Goal: Book appointment/travel/reservation

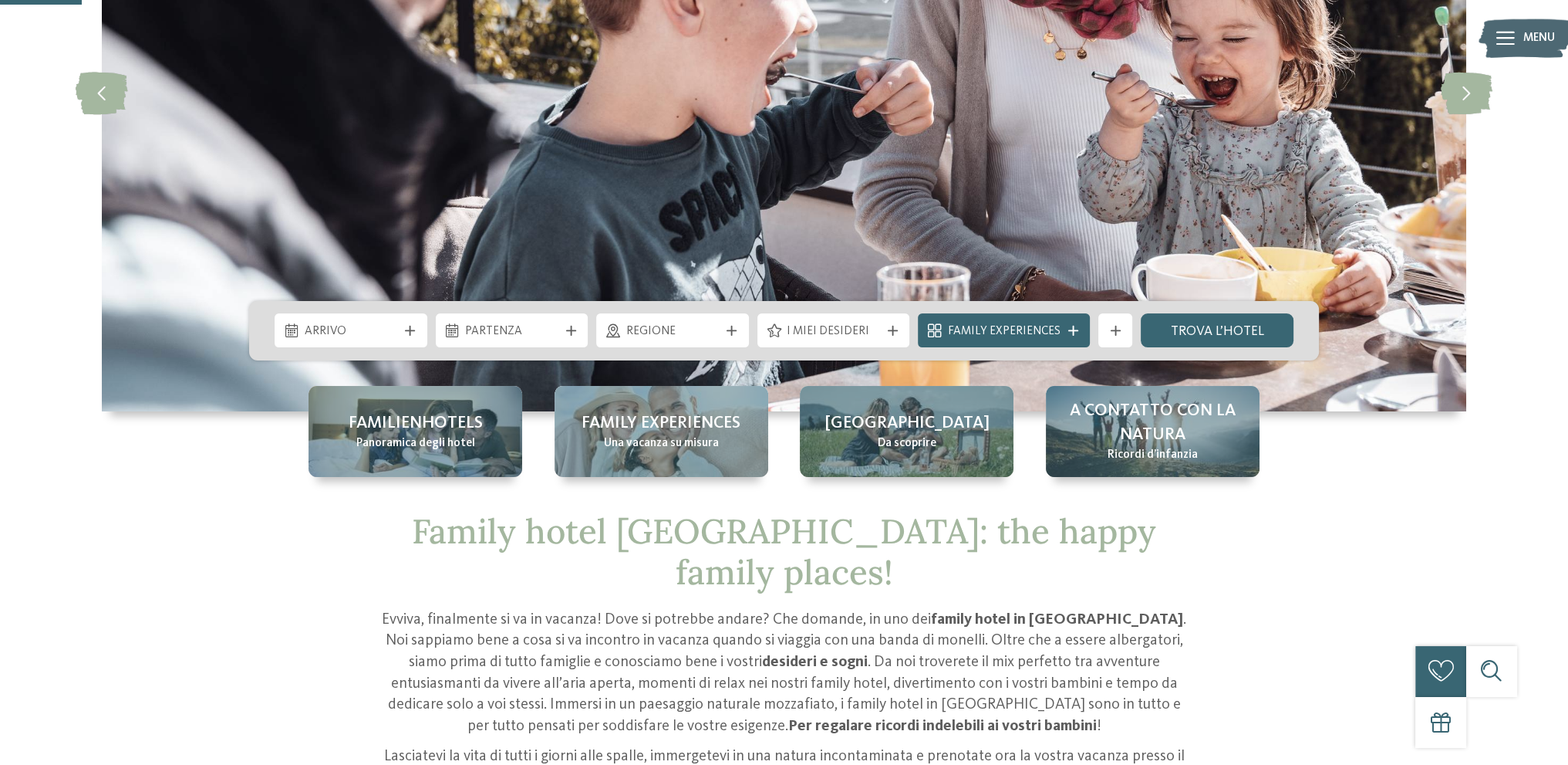
scroll to position [386, 0]
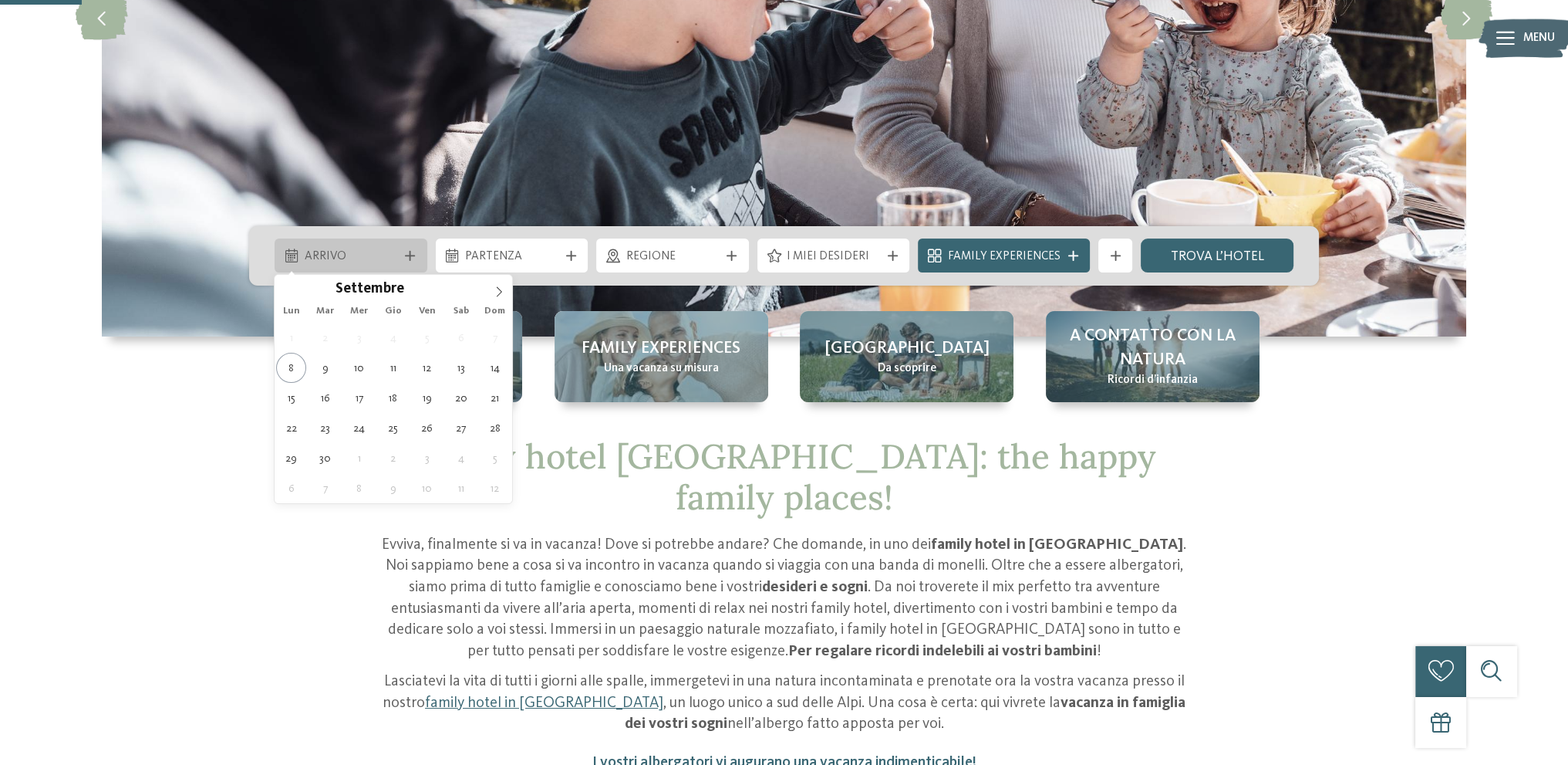
click at [392, 243] on div "Arrivo" at bounding box center [350, 255] width 153 height 34
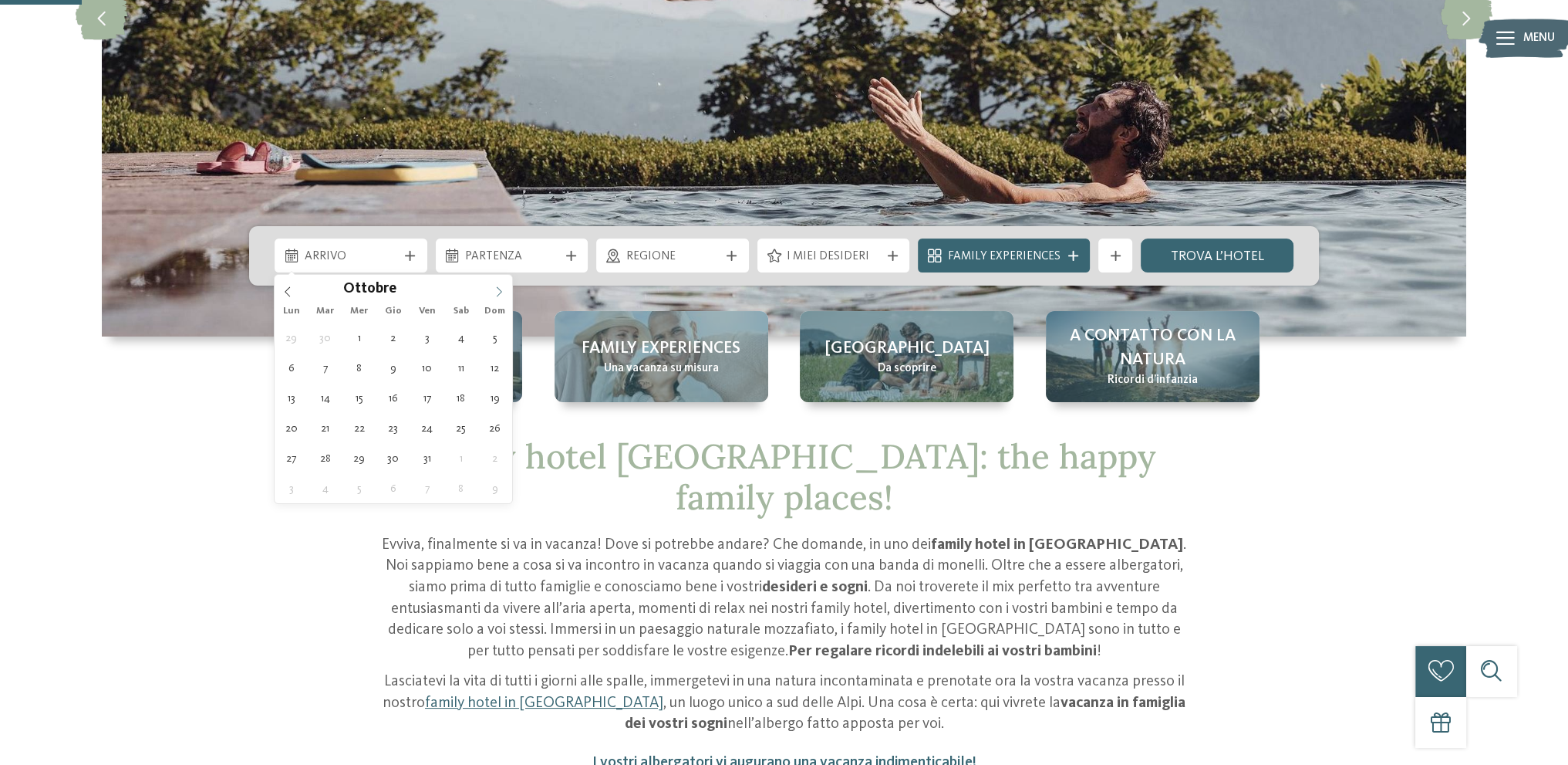
click at [498, 286] on icon at bounding box center [499, 292] width 11 height 11
type div "[DATE]"
type input "****"
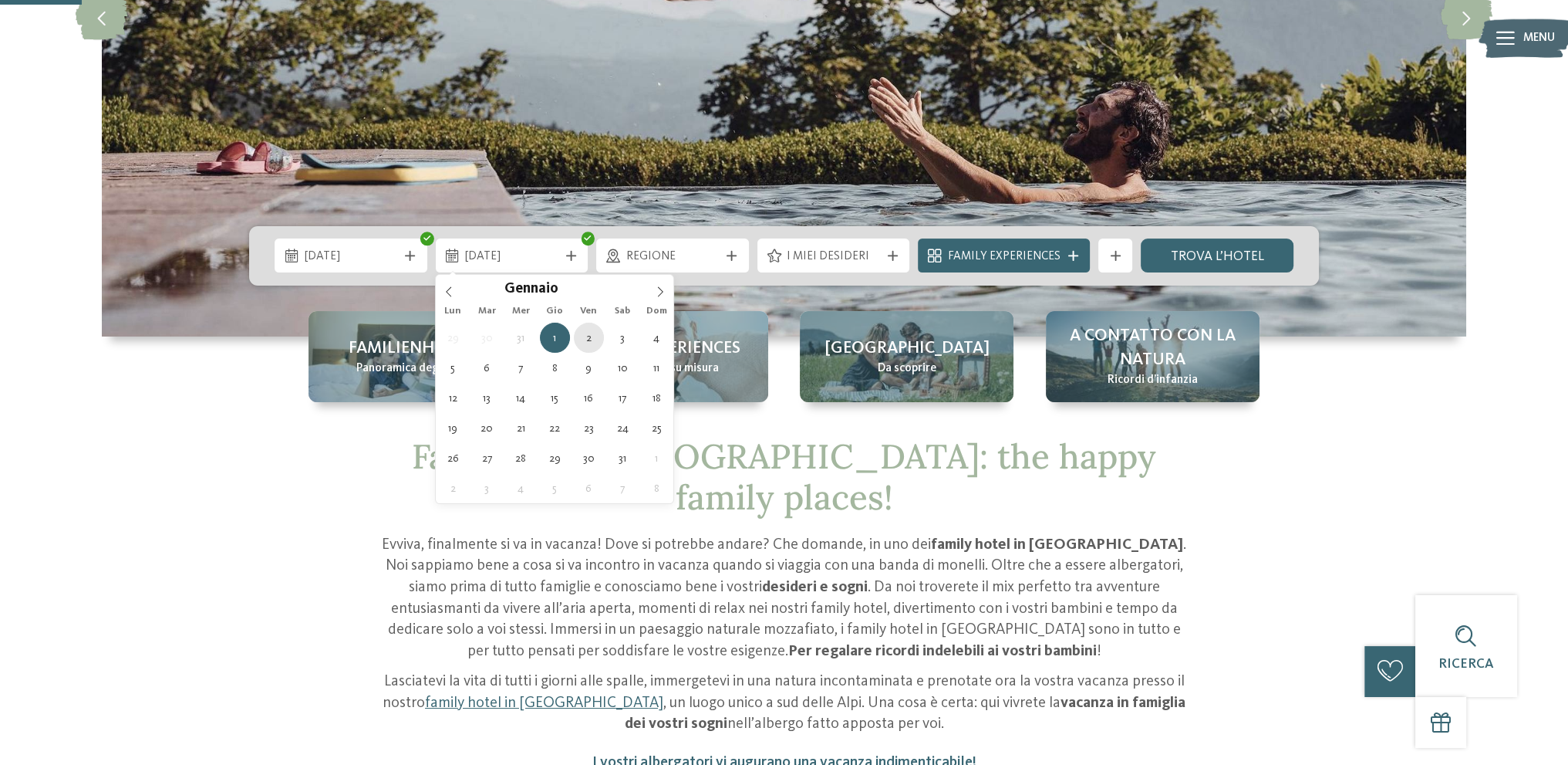
type div "[DATE]"
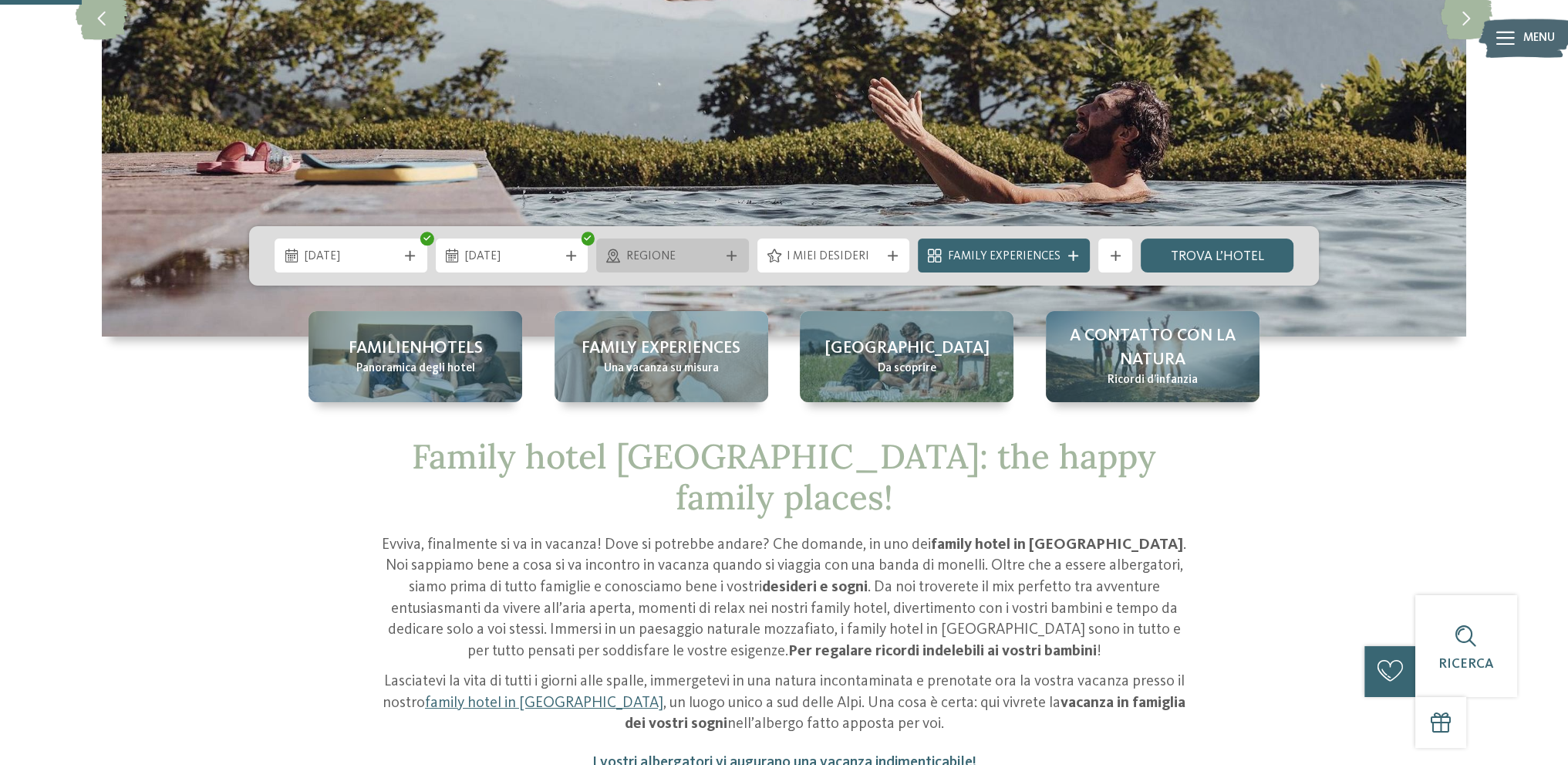
click at [693, 256] on span "Regione" at bounding box center [673, 256] width 93 height 17
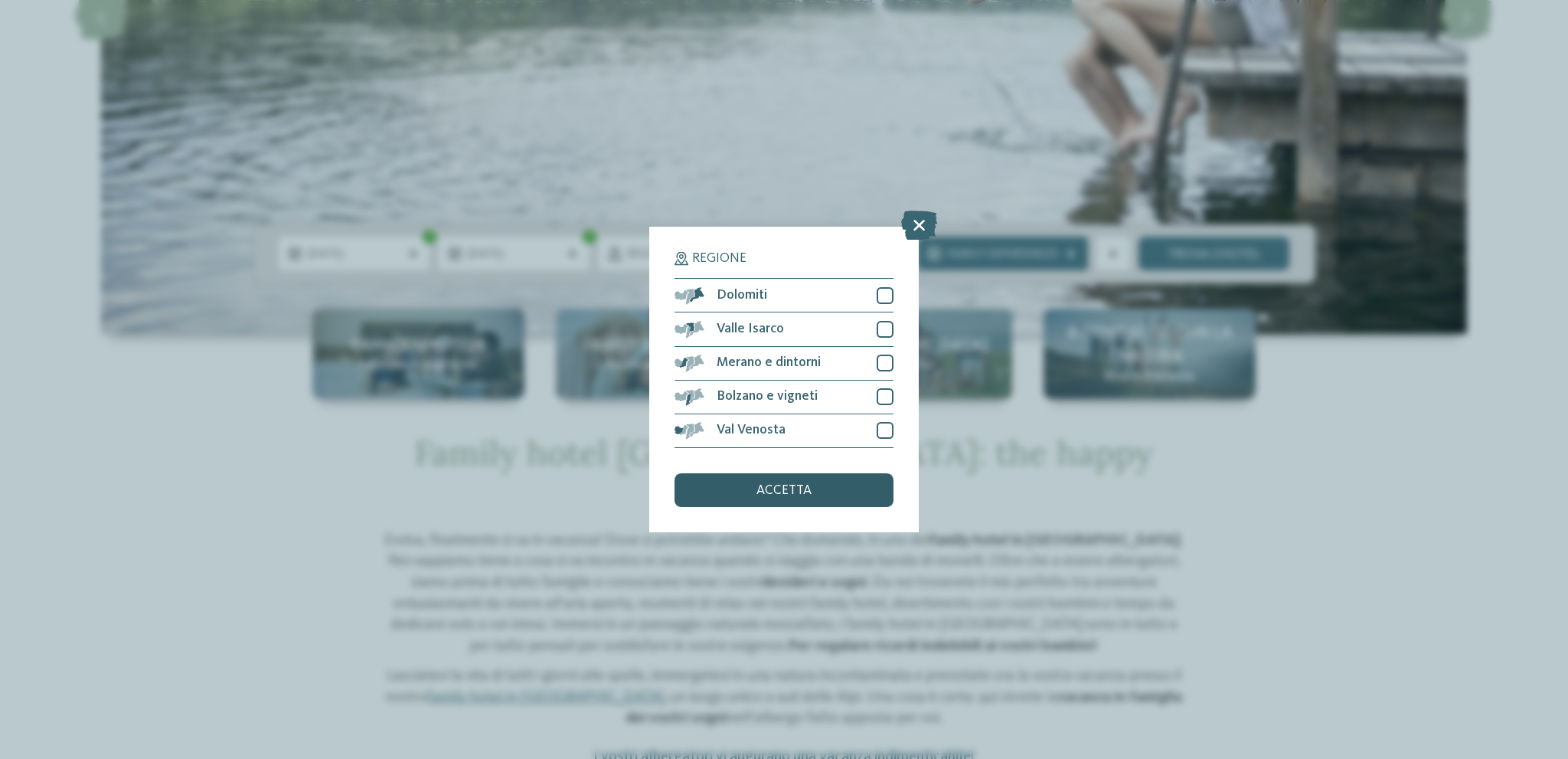
click at [802, 494] on span "accetta" at bounding box center [784, 491] width 55 height 14
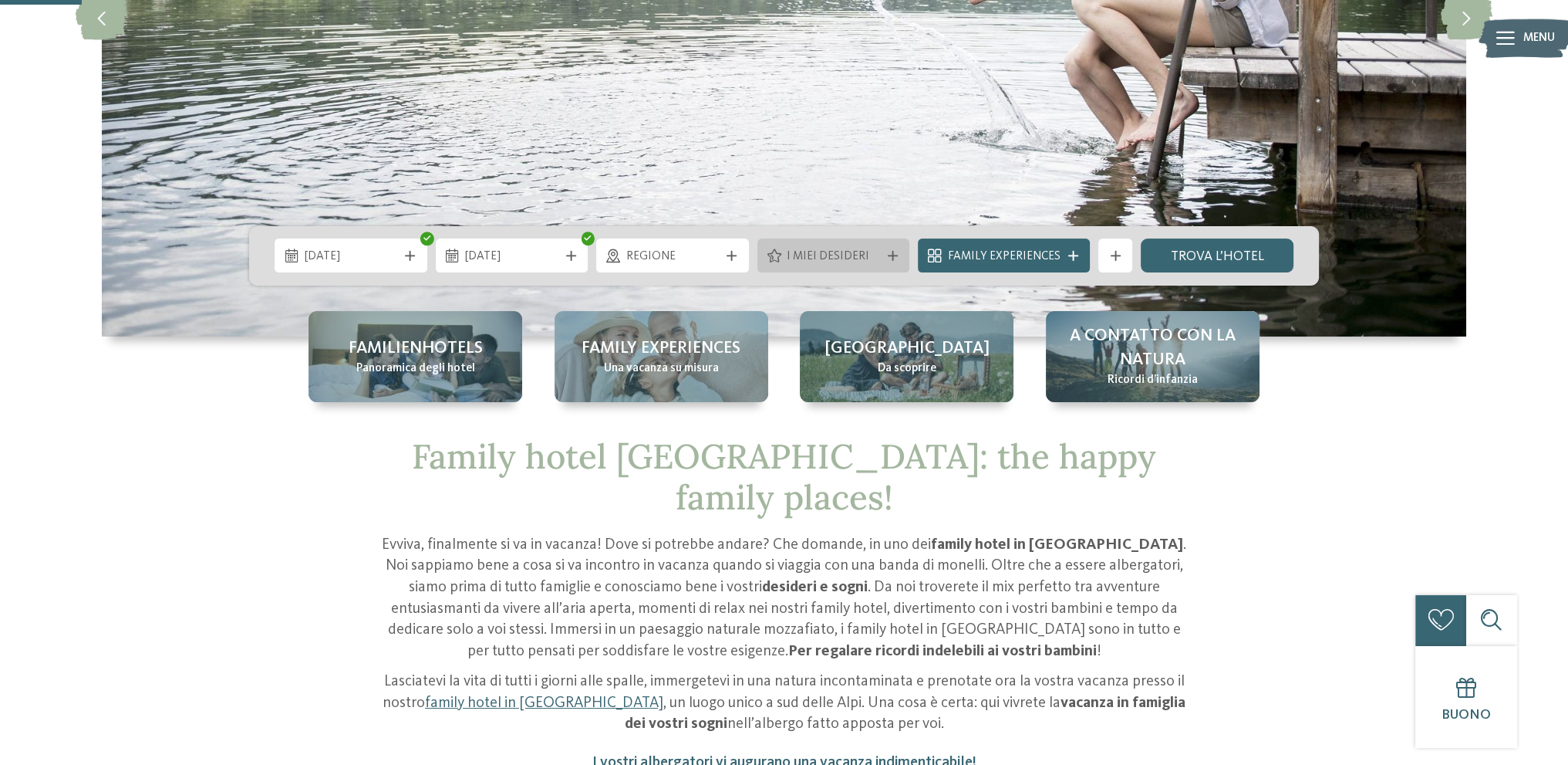
click at [874, 264] on span "I miei desideri" at bounding box center [833, 256] width 93 height 17
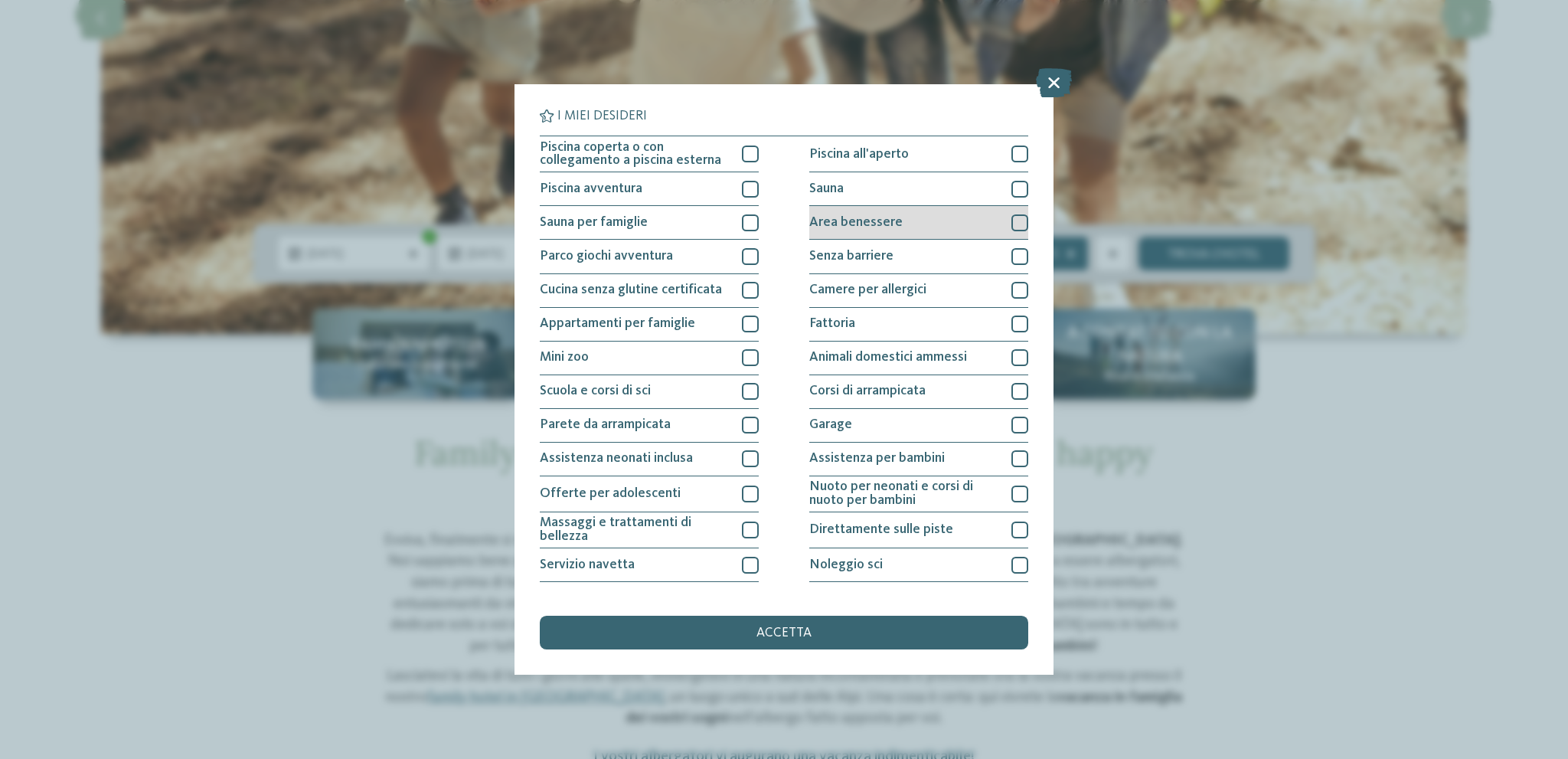
click at [949, 230] on div "Area benessere" at bounding box center [918, 222] width 219 height 34
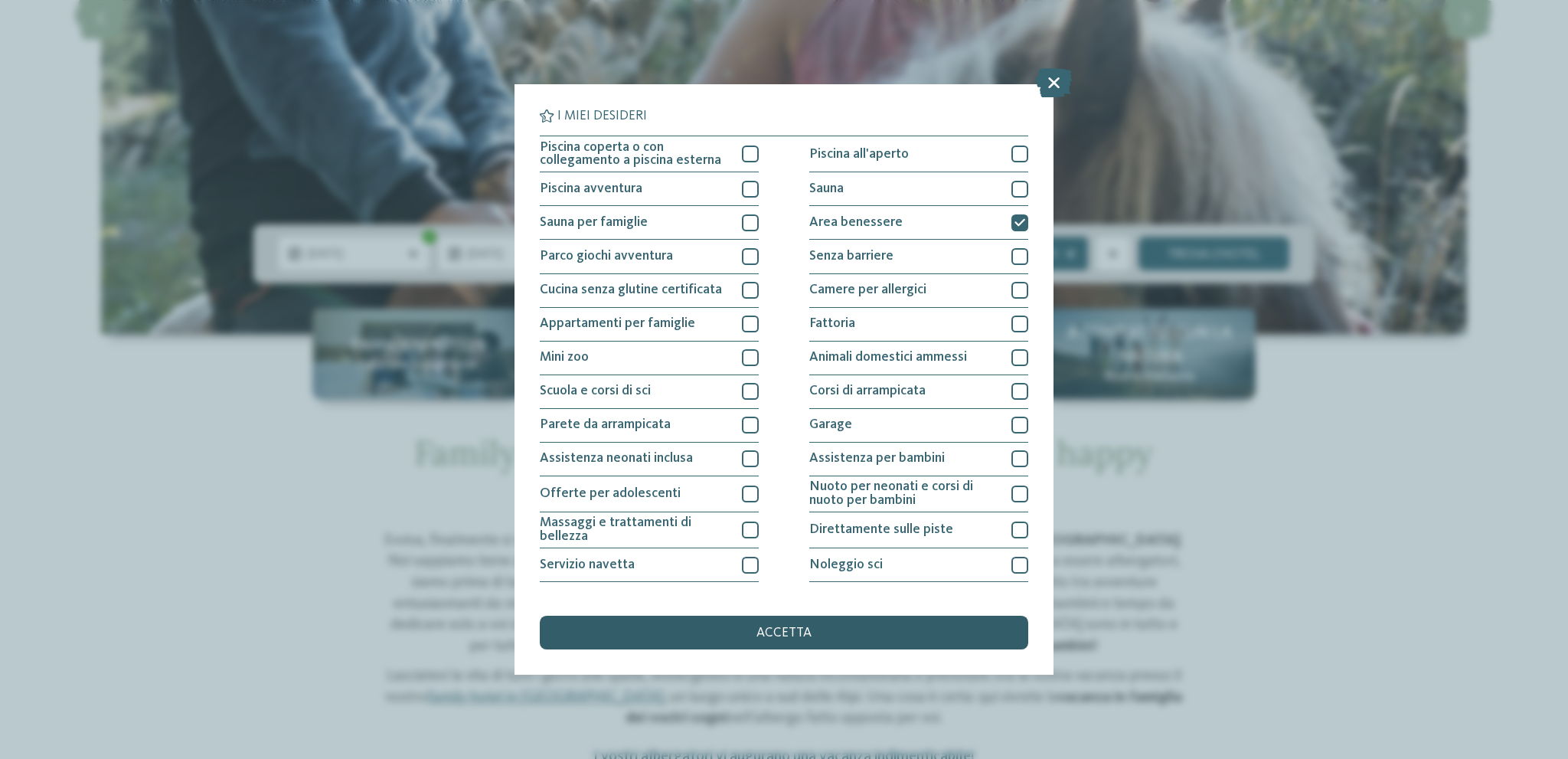
click at [825, 638] on div "accetta" at bounding box center [784, 632] width 488 height 34
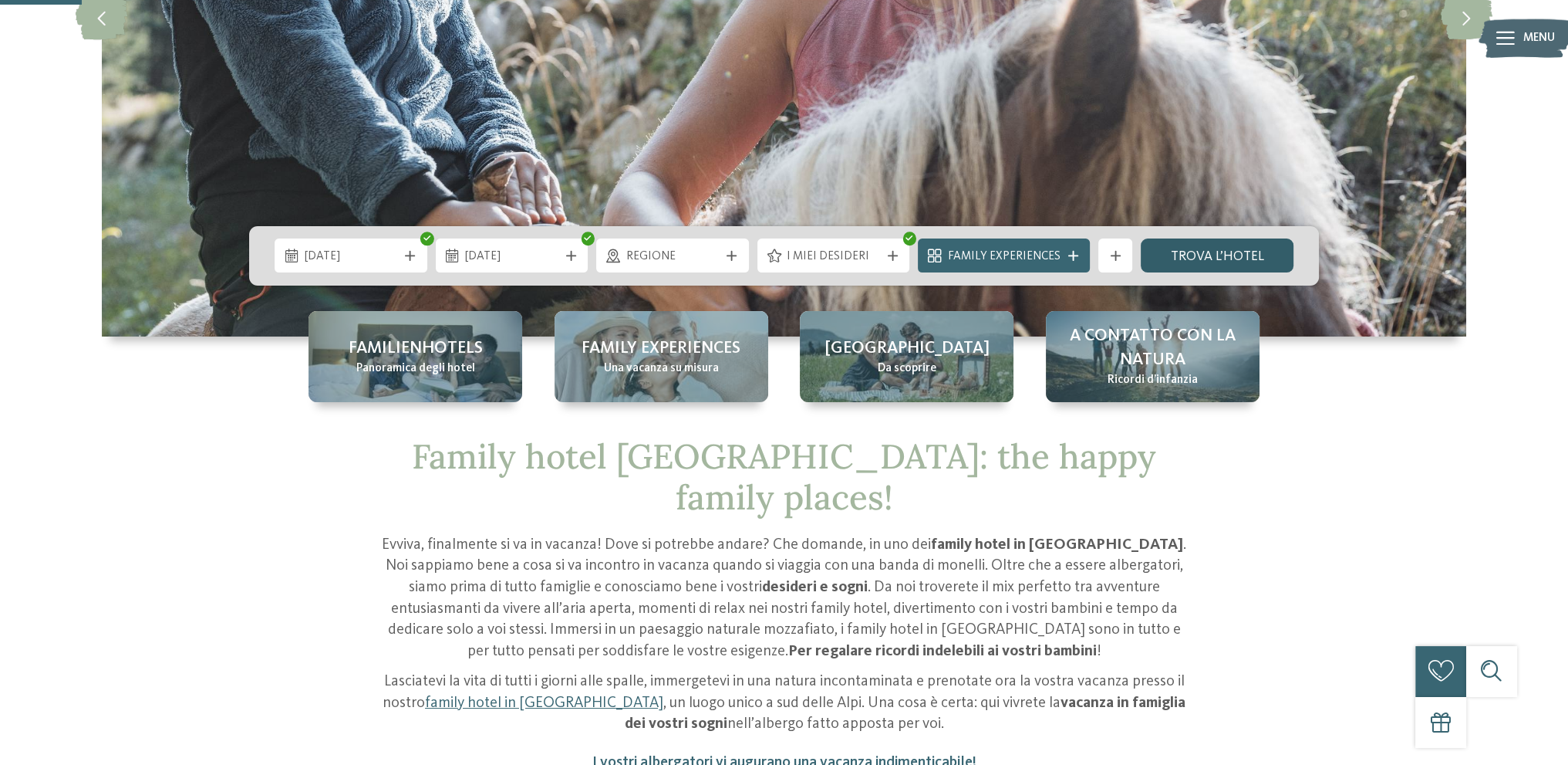
click at [1203, 257] on link "trova l’hotel" at bounding box center [1217, 255] width 153 height 34
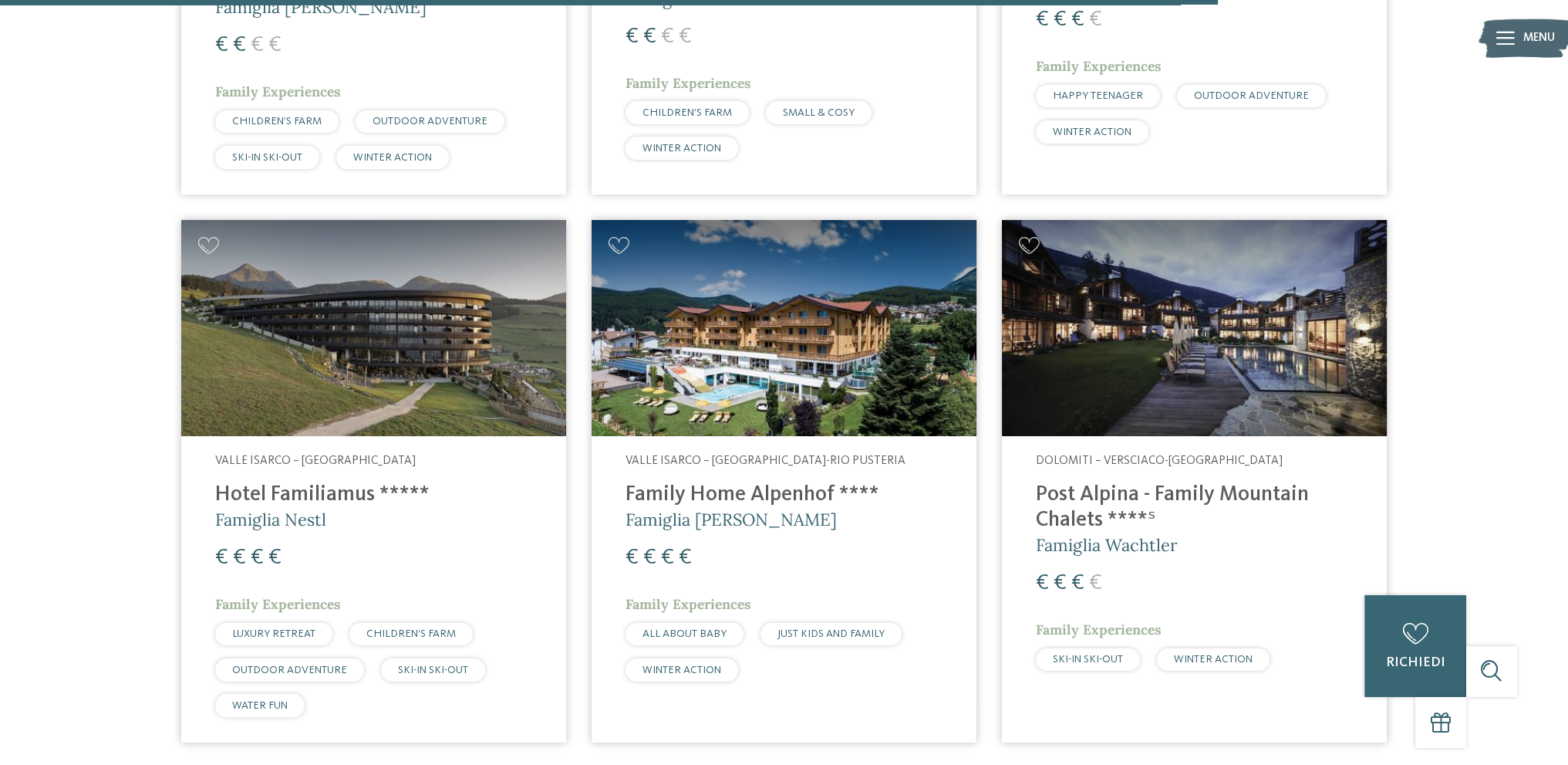
scroll to position [2803, 0]
